Goal: Information Seeking & Learning: Check status

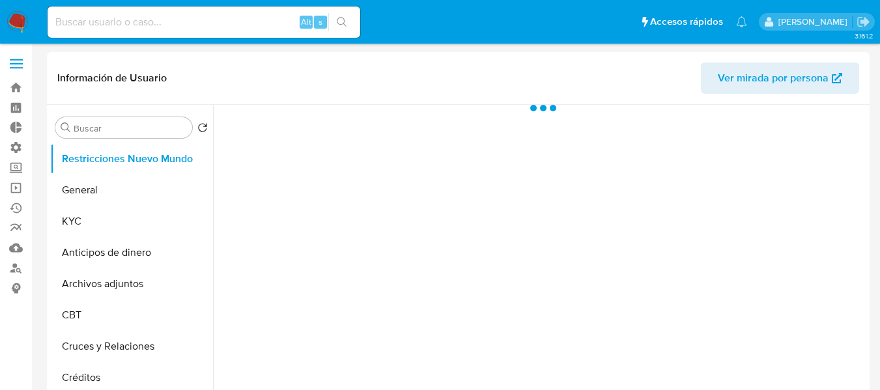
select select "10"
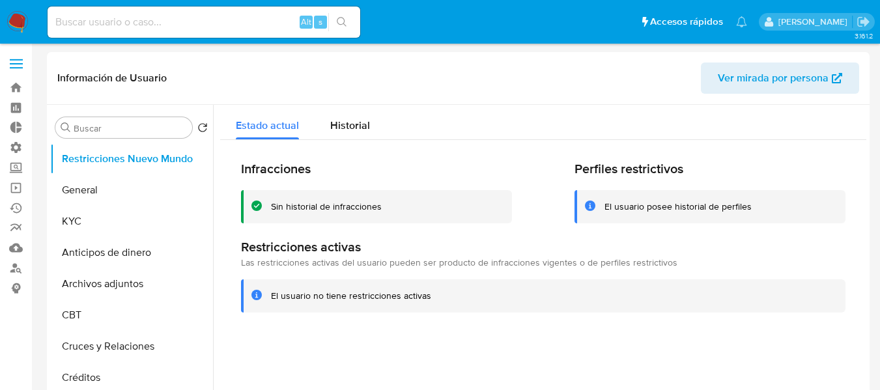
click at [221, 20] on input at bounding box center [204, 22] width 313 height 17
paste input "1083011945"
type input "1083011945"
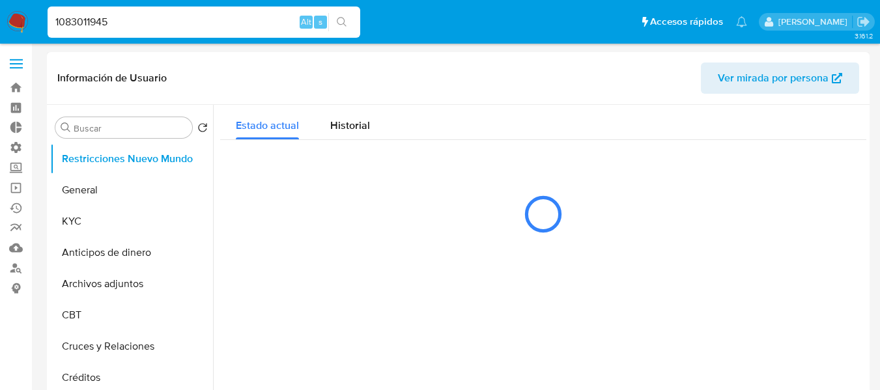
select select "10"
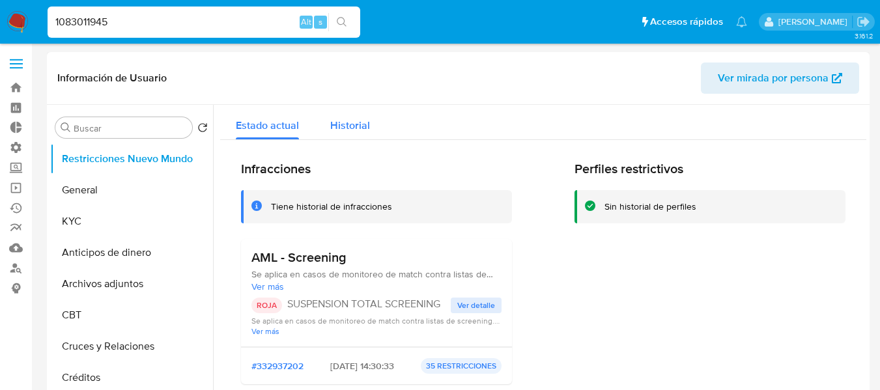
click at [365, 122] on span "Historial" at bounding box center [350, 125] width 40 height 15
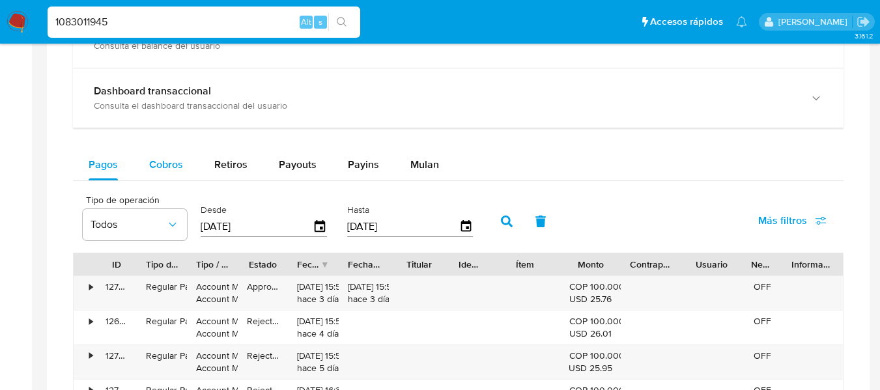
scroll to position [838, 0]
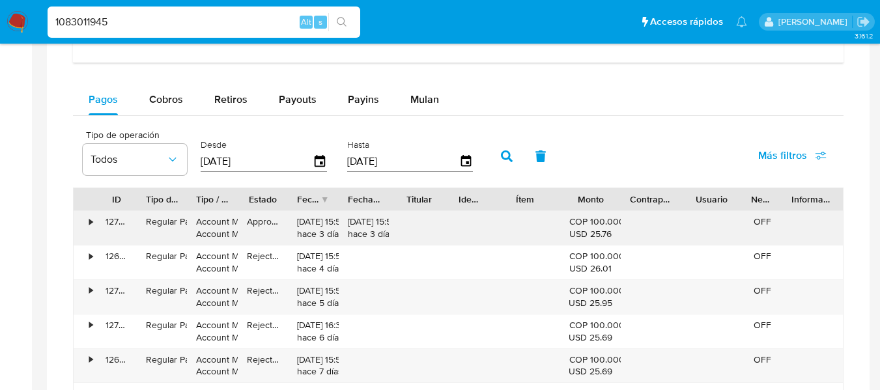
click at [92, 223] on div "•" at bounding box center [90, 222] width 3 height 12
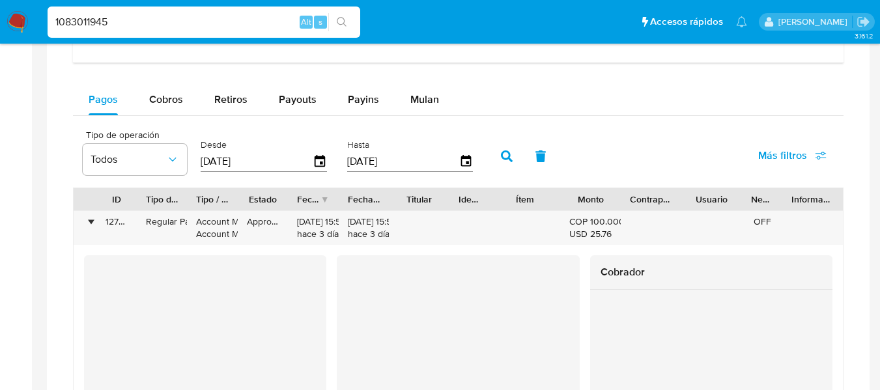
click at [204, 192] on div "Tipo / Método" at bounding box center [212, 199] width 50 height 22
drag, startPoint x: 182, startPoint y: 196, endPoint x: 203, endPoint y: 195, distance: 20.9
click at [203, 195] on div at bounding box center [191, 199] width 23 height 22
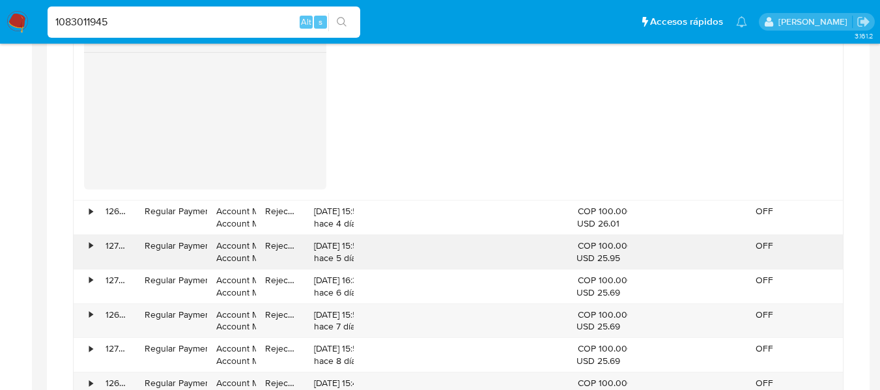
scroll to position [1294, 0]
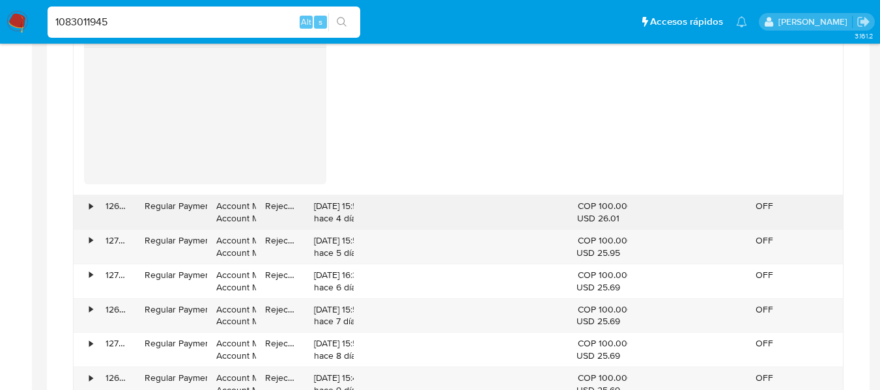
click at [89, 206] on div "•" at bounding box center [90, 206] width 3 height 12
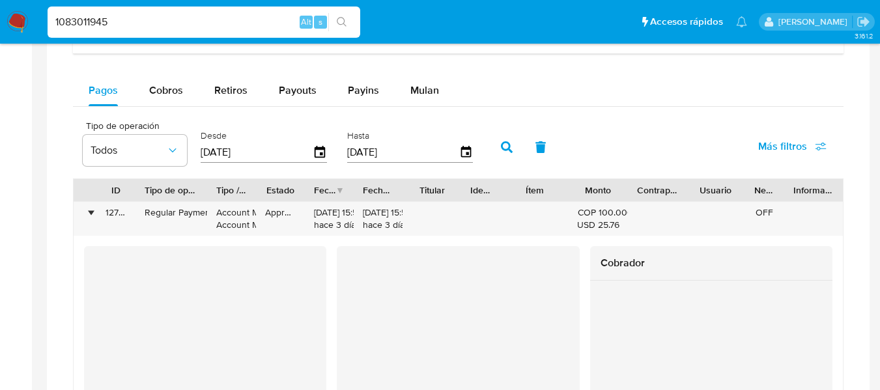
scroll to position [838, 0]
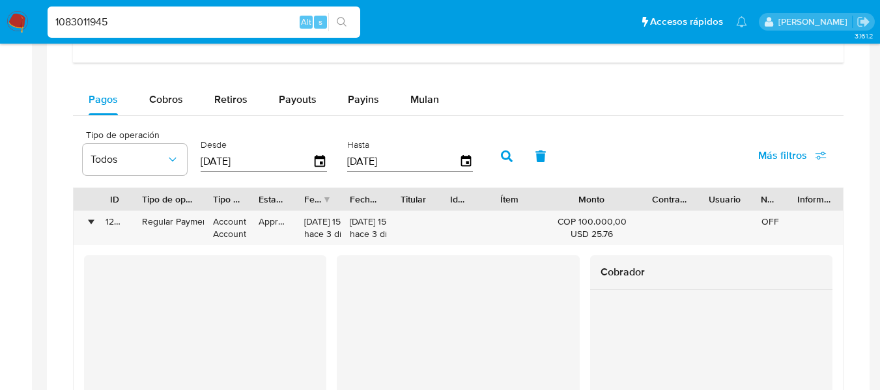
drag, startPoint x: 628, startPoint y: 197, endPoint x: 671, endPoint y: 201, distance: 43.2
click at [671, 201] on div "ID Tipo de operación Tipo / Método Estado Fecha de creación Fecha de aprobación…" at bounding box center [458, 199] width 769 height 22
drag, startPoint x: 391, startPoint y: 208, endPoint x: 414, endPoint y: 208, distance: 22.8
click at [414, 208] on div "ID Tipo de operación Tipo / Método Estado Fecha de creación Fecha de aprobación…" at bounding box center [458, 199] width 769 height 22
click at [152, 101] on span "Cobros" at bounding box center [166, 99] width 34 height 15
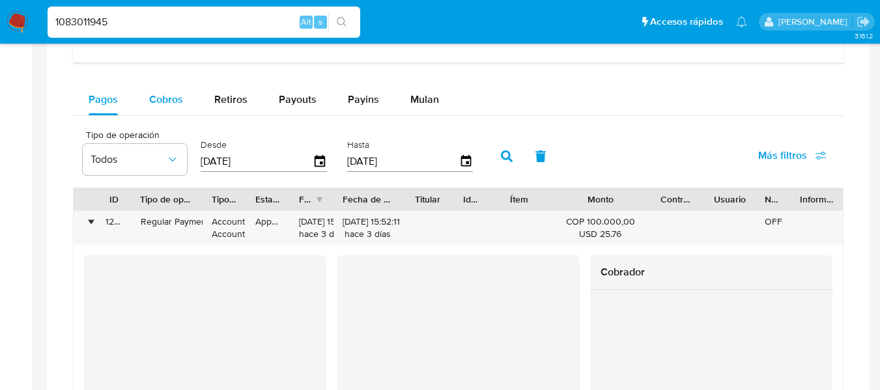
select select "10"
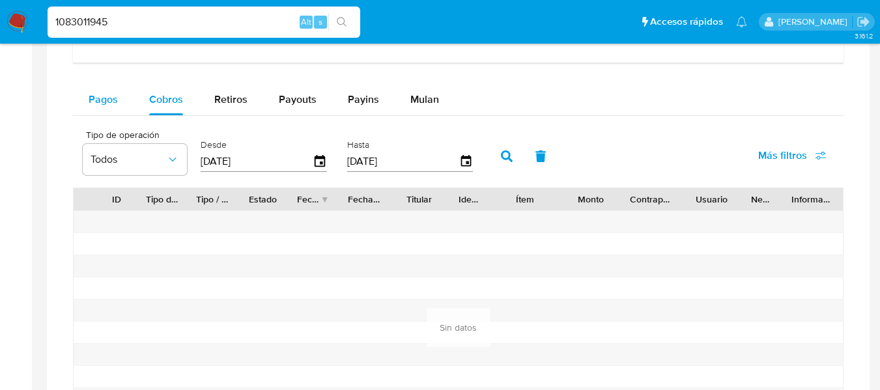
click at [103, 101] on span "Pagos" at bounding box center [103, 99] width 29 height 15
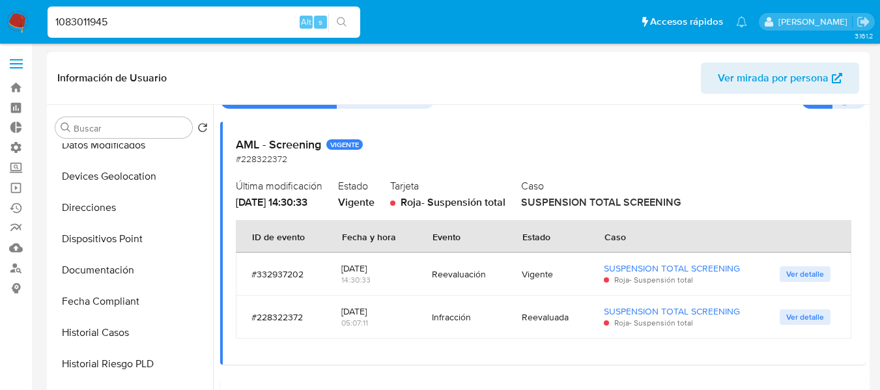
scroll to position [326, 0]
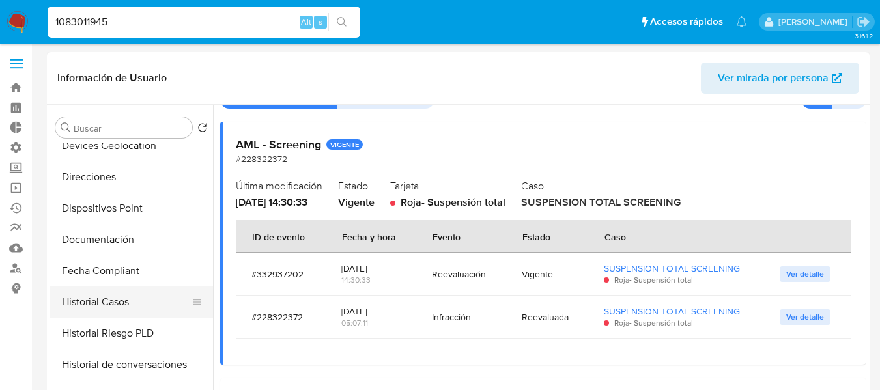
click at [106, 293] on button "Historial Casos" at bounding box center [126, 302] width 152 height 31
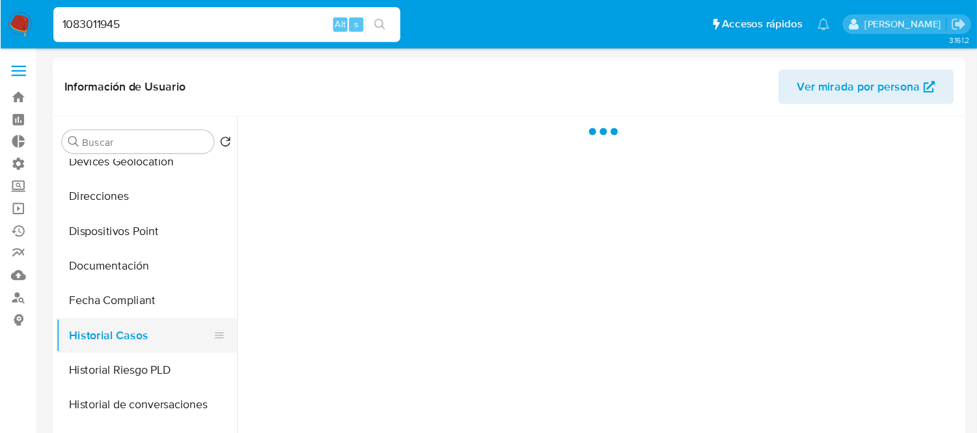
scroll to position [0, 0]
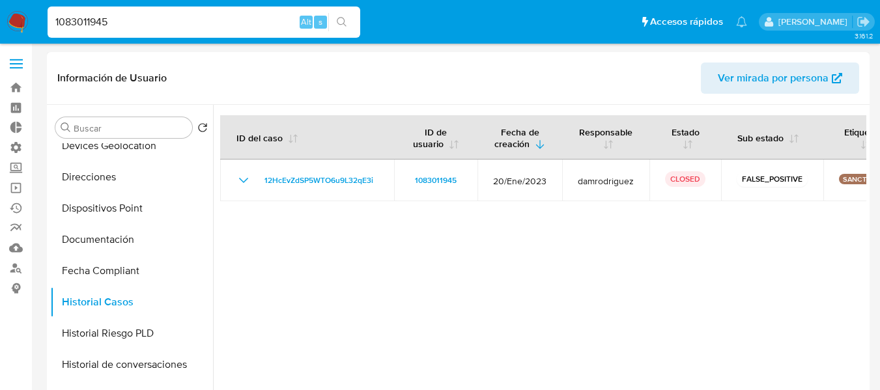
click at [744, 231] on div at bounding box center [539, 271] width 653 height 333
click at [843, 210] on div at bounding box center [539, 271] width 653 height 333
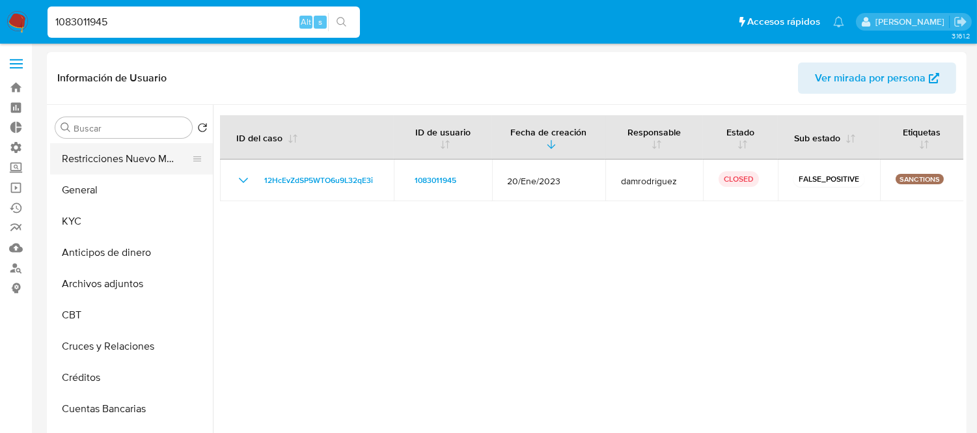
click at [94, 154] on button "Restricciones Nuevo Mundo" at bounding box center [126, 158] width 152 height 31
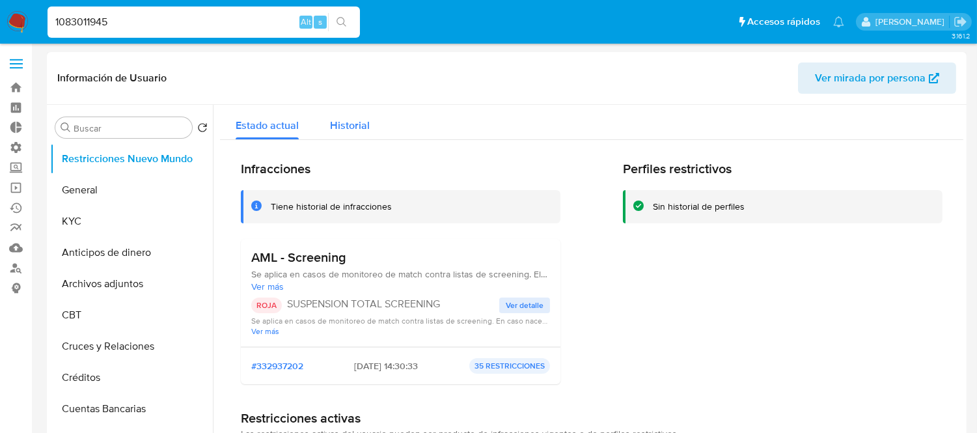
click at [342, 133] on div "Historial" at bounding box center [350, 122] width 40 height 35
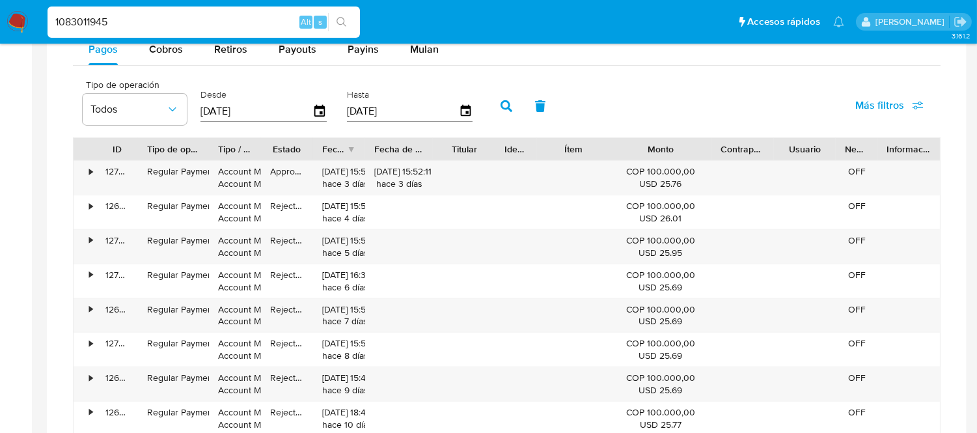
scroll to position [868, 0]
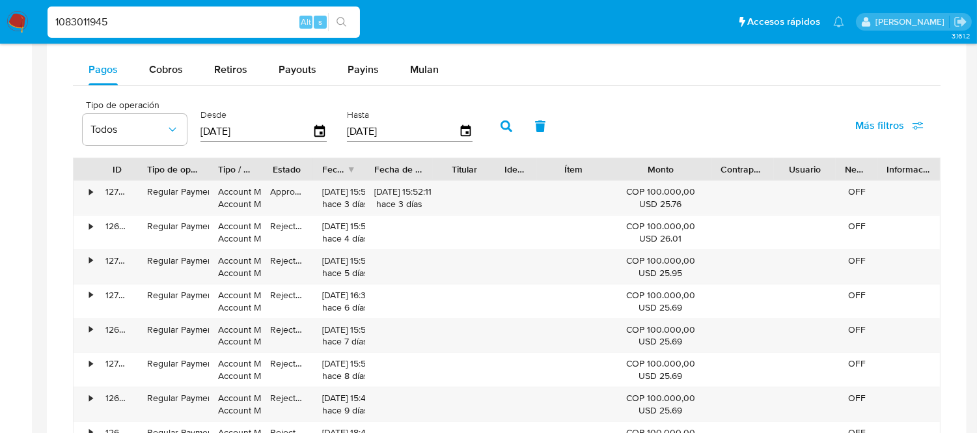
click at [70, 194] on div "Transaccionalidad Consulta el resumen de los movimientos del usuario Informació…" at bounding box center [506, 195] width 899 height 681
click at [81, 197] on div "•" at bounding box center [85, 198] width 23 height 34
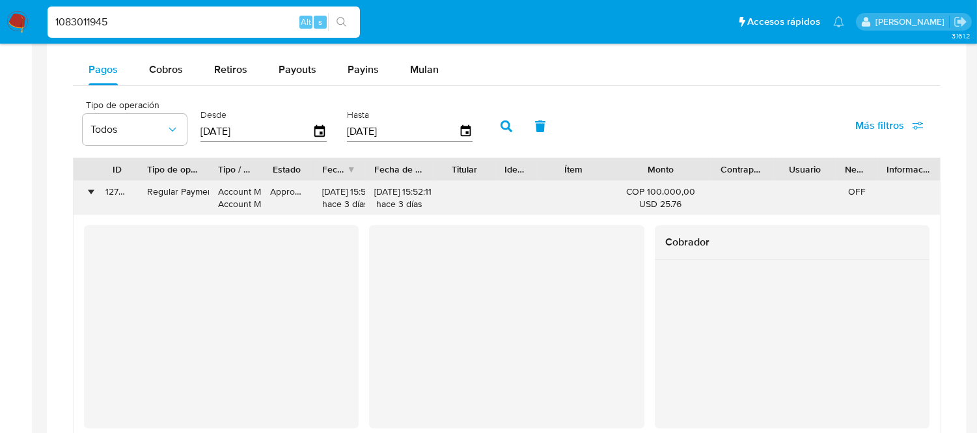
click at [92, 190] on div "•" at bounding box center [90, 192] width 3 height 12
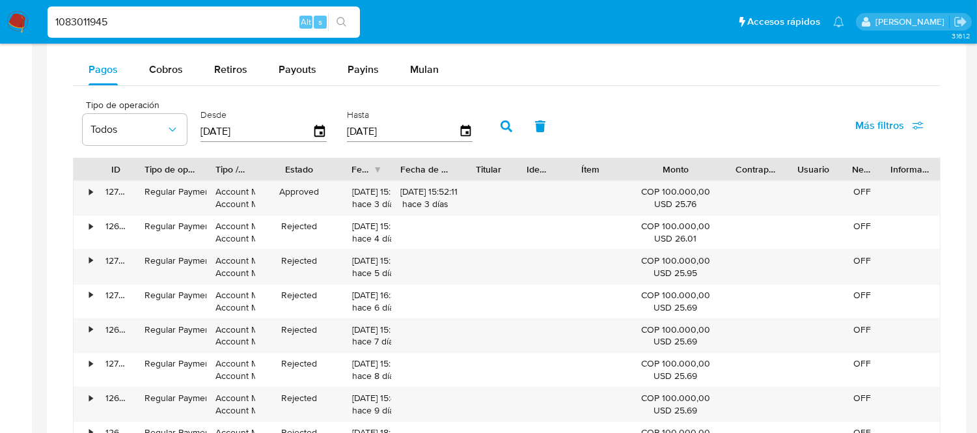
drag, startPoint x: 307, startPoint y: 171, endPoint x: 343, endPoint y: 171, distance: 35.8
click at [343, 171] on div at bounding box center [342, 169] width 23 height 22
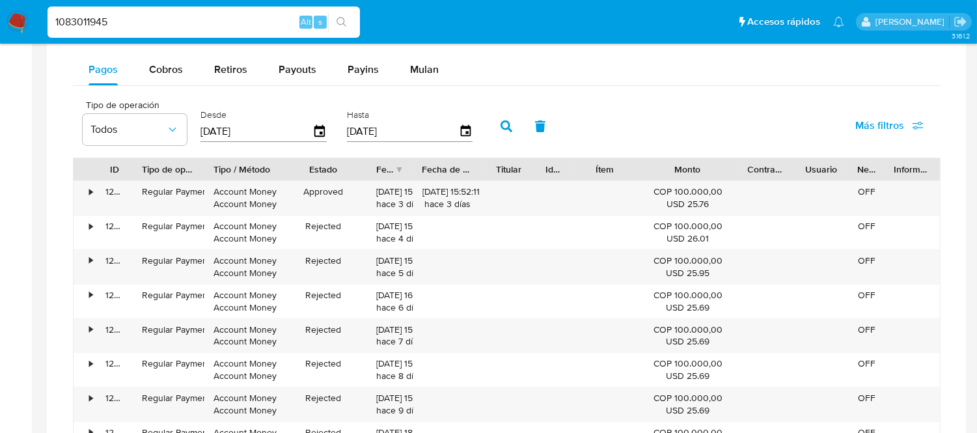
drag, startPoint x: 256, startPoint y: 170, endPoint x: 283, endPoint y: 169, distance: 26.7
click at [283, 169] on div at bounding box center [279, 169] width 23 height 22
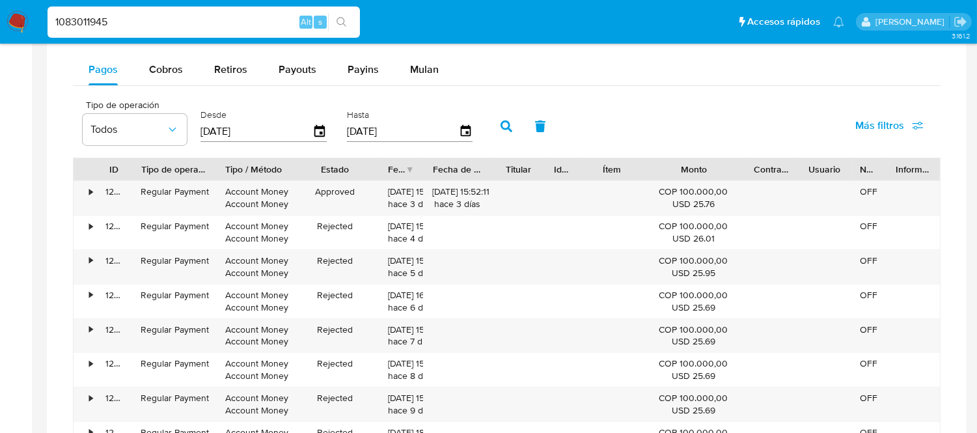
drag, startPoint x: 194, startPoint y: 179, endPoint x: 208, endPoint y: 177, distance: 14.5
click at [208, 177] on div at bounding box center [215, 169] width 23 height 22
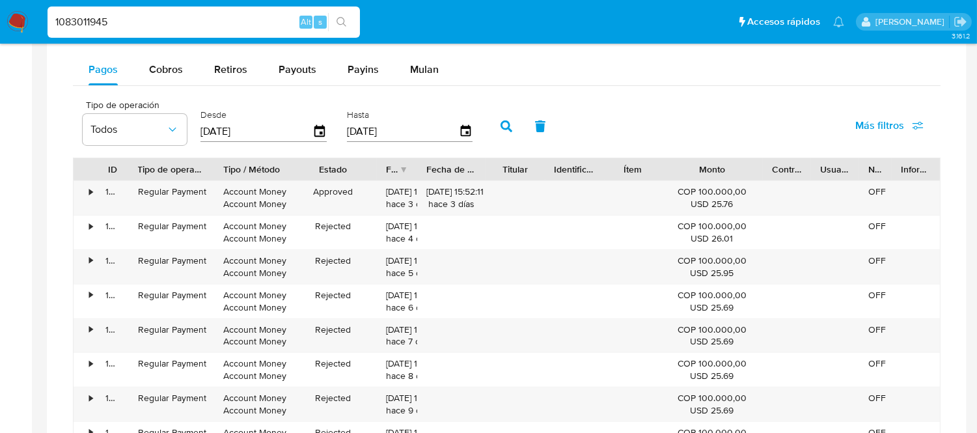
drag, startPoint x: 589, startPoint y: 166, endPoint x: 604, endPoint y: 166, distance: 15.0
click at [604, 166] on div at bounding box center [604, 169] width 23 height 22
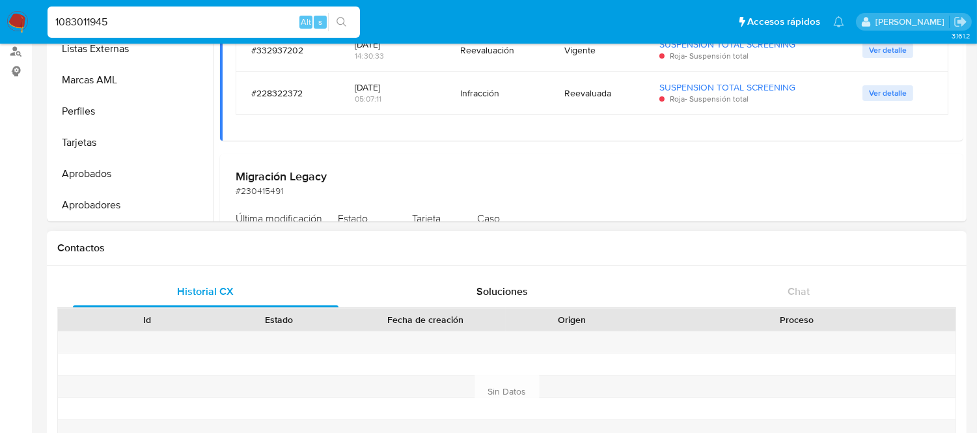
scroll to position [578, 0]
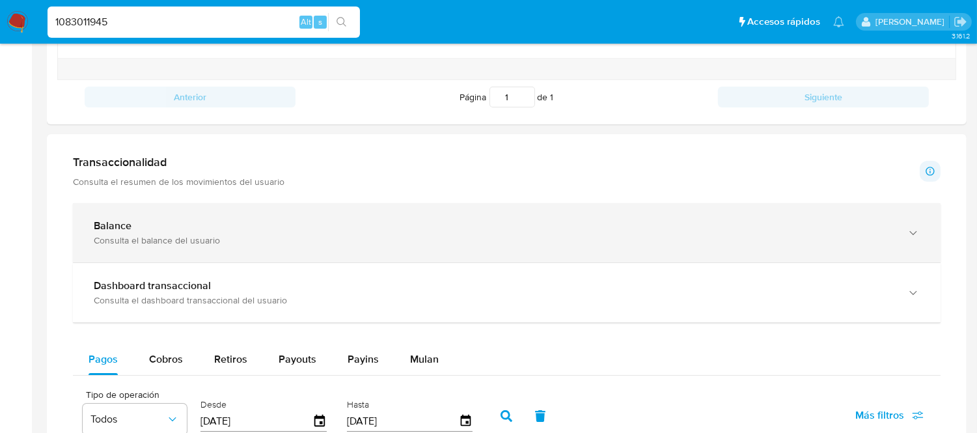
click at [399, 227] on div "Balance" at bounding box center [494, 225] width 800 height 13
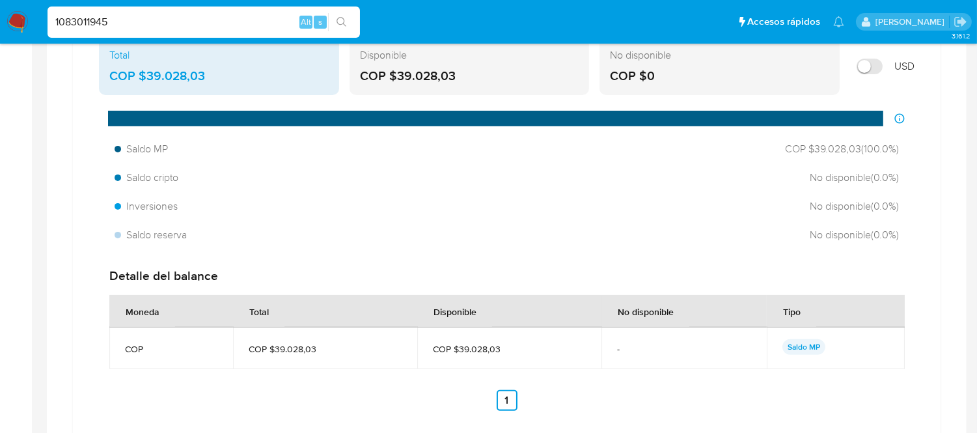
scroll to position [796, 0]
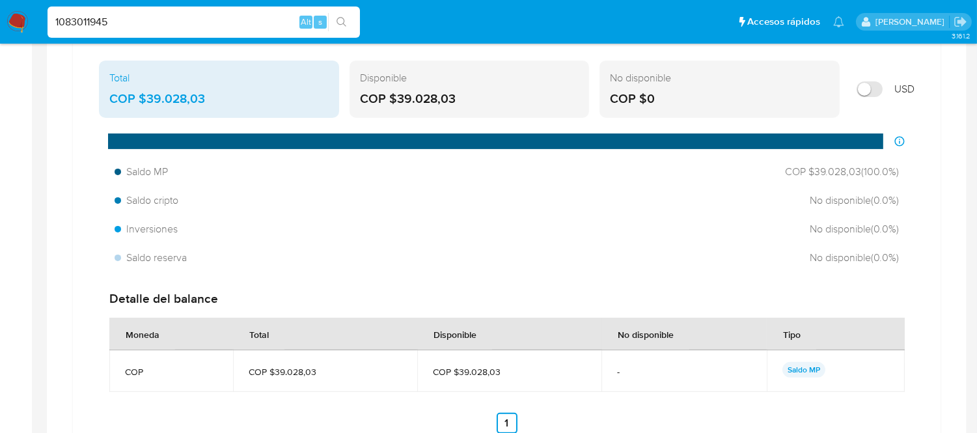
click at [108, 24] on input "1083011945" at bounding box center [204, 22] width 313 height 17
click at [107, 24] on input "1083011945" at bounding box center [204, 22] width 313 height 17
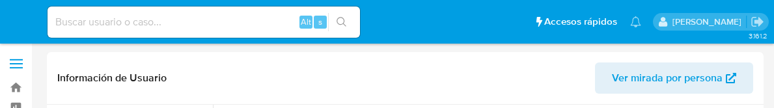
select select "10"
